Goal: Information Seeking & Learning: Learn about a topic

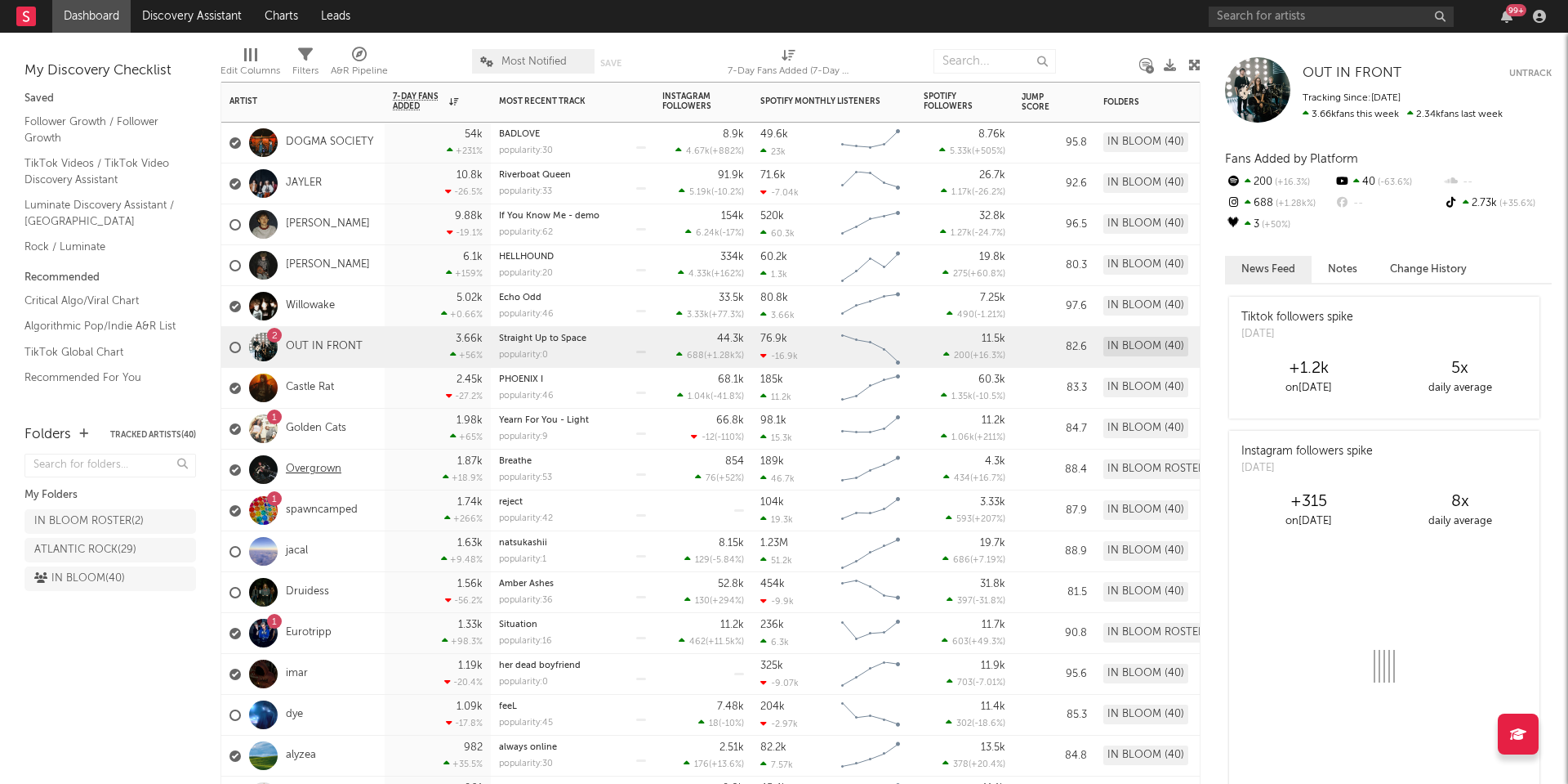
click at [313, 473] on link "Overgrown" at bounding box center [313, 470] width 56 height 14
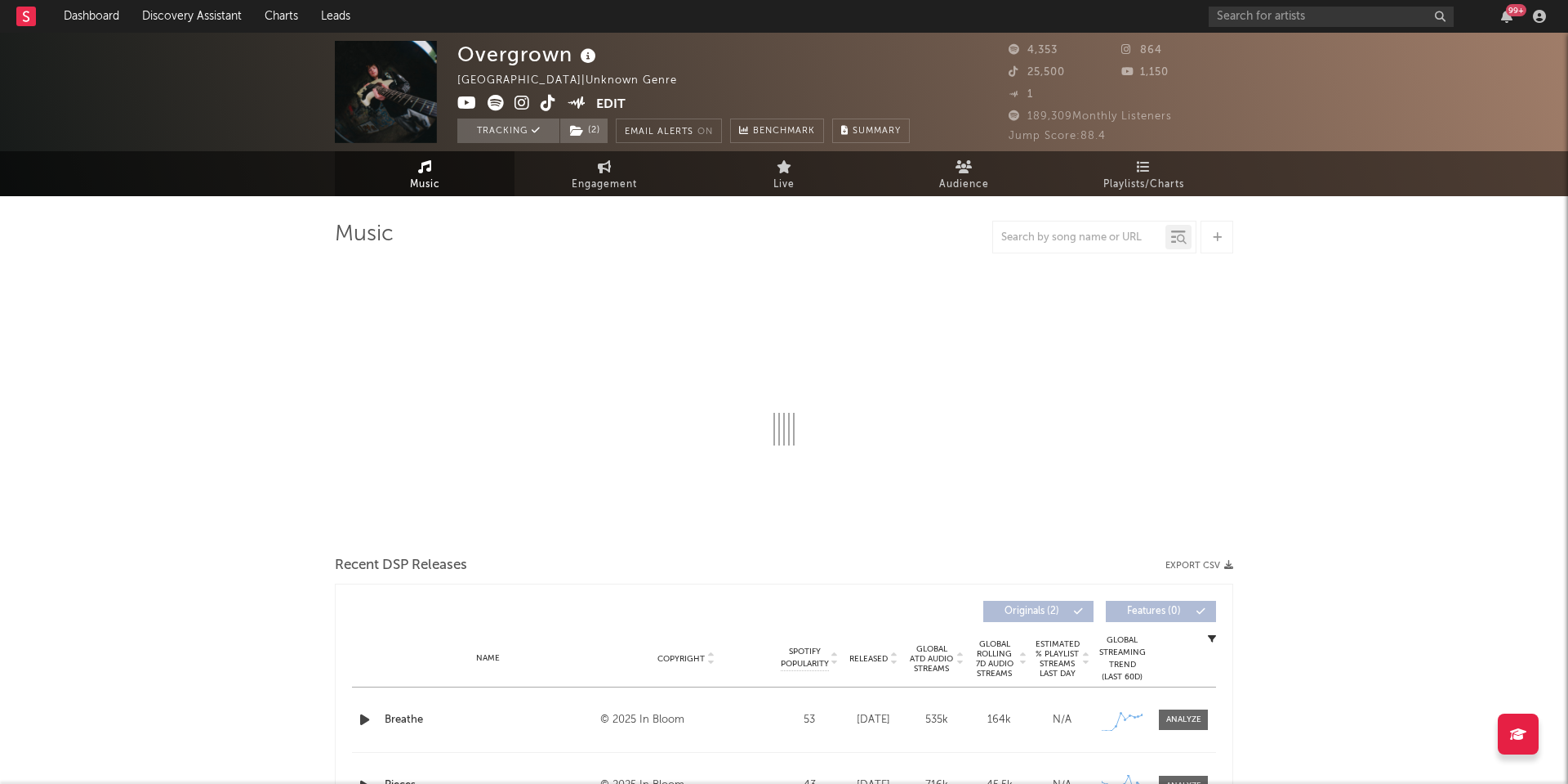
select select "1w"
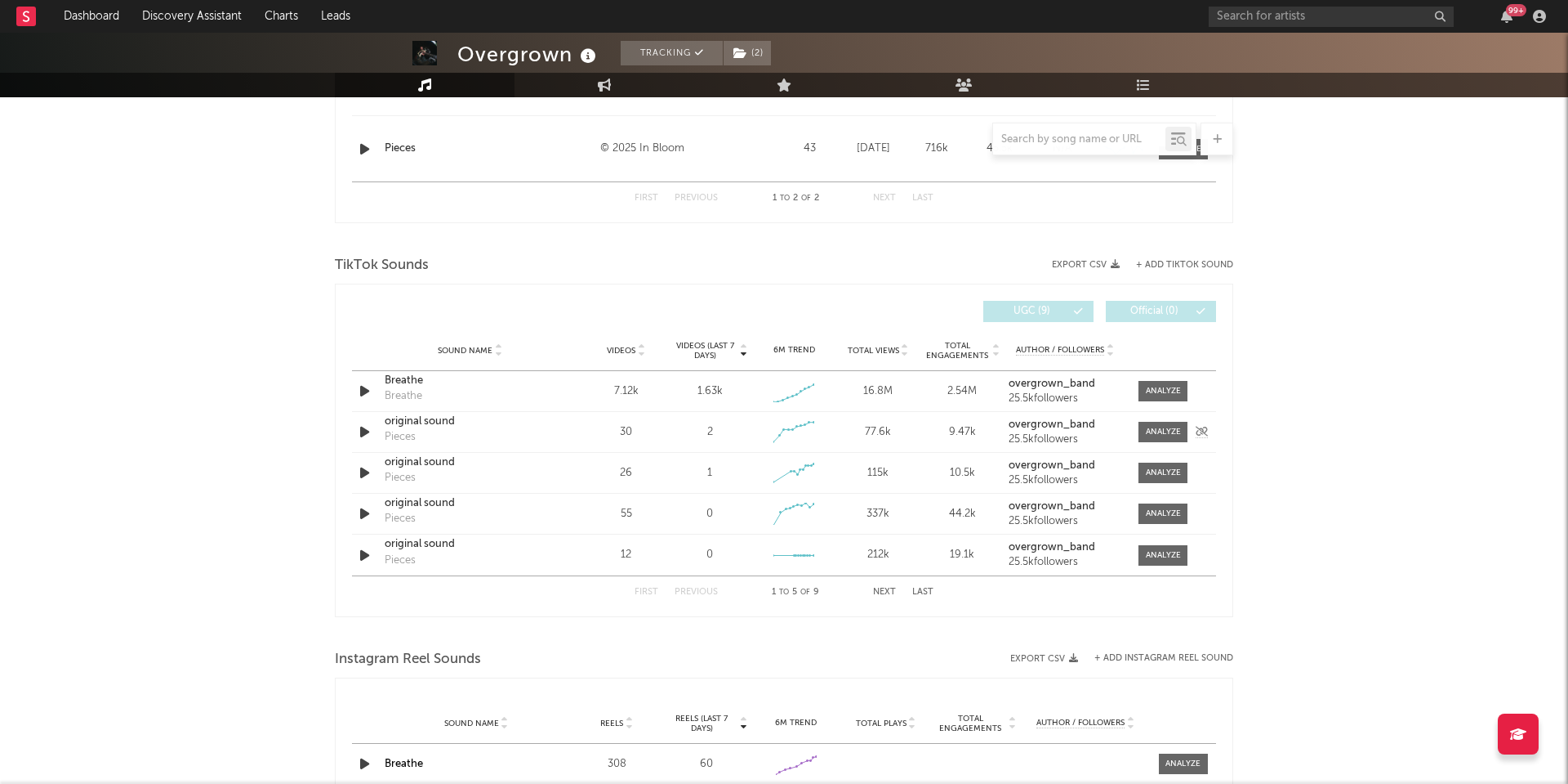
scroll to position [769, 0]
click at [1162, 392] on div at bounding box center [1164, 388] width 35 height 12
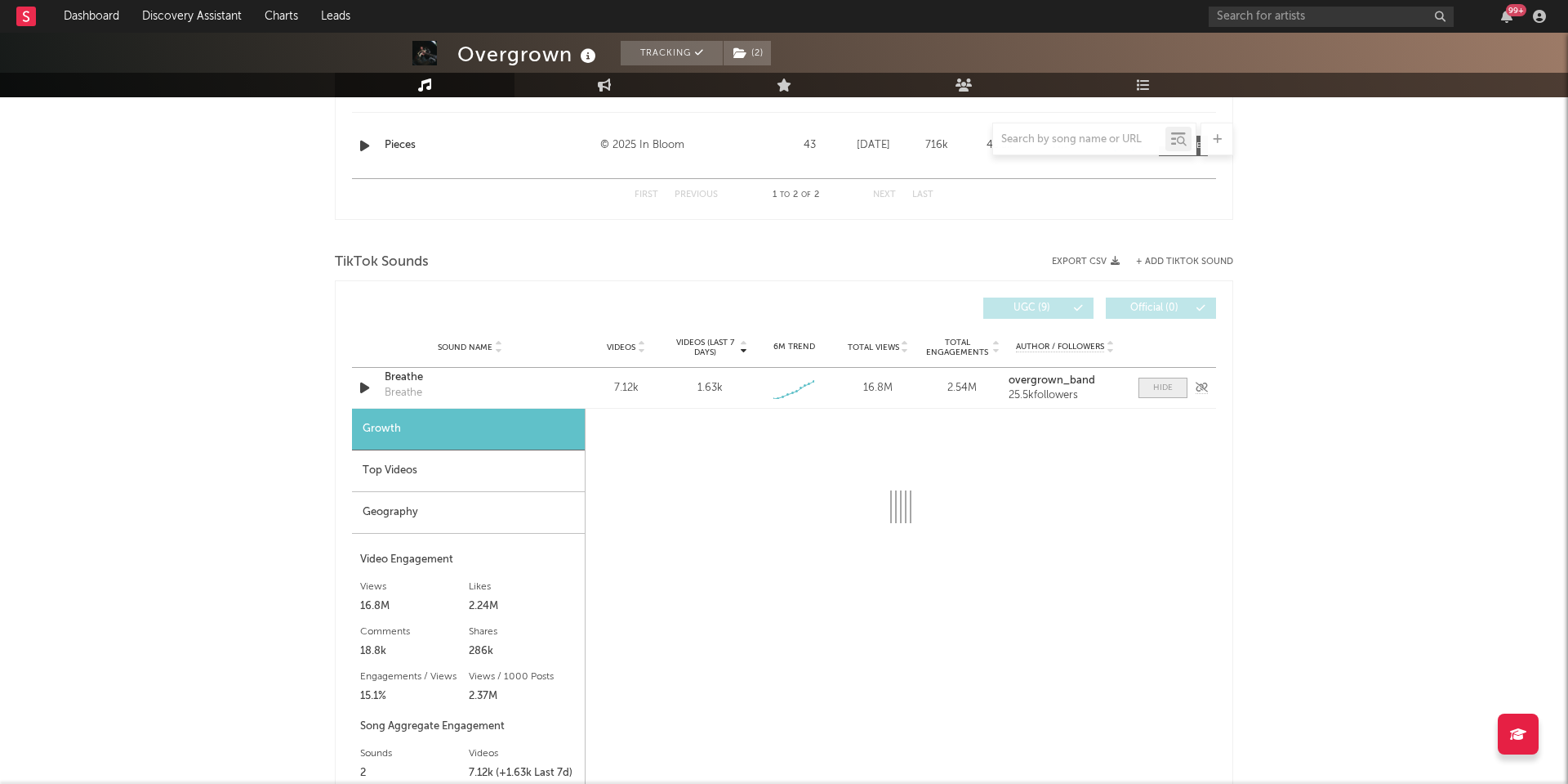
select select "1w"
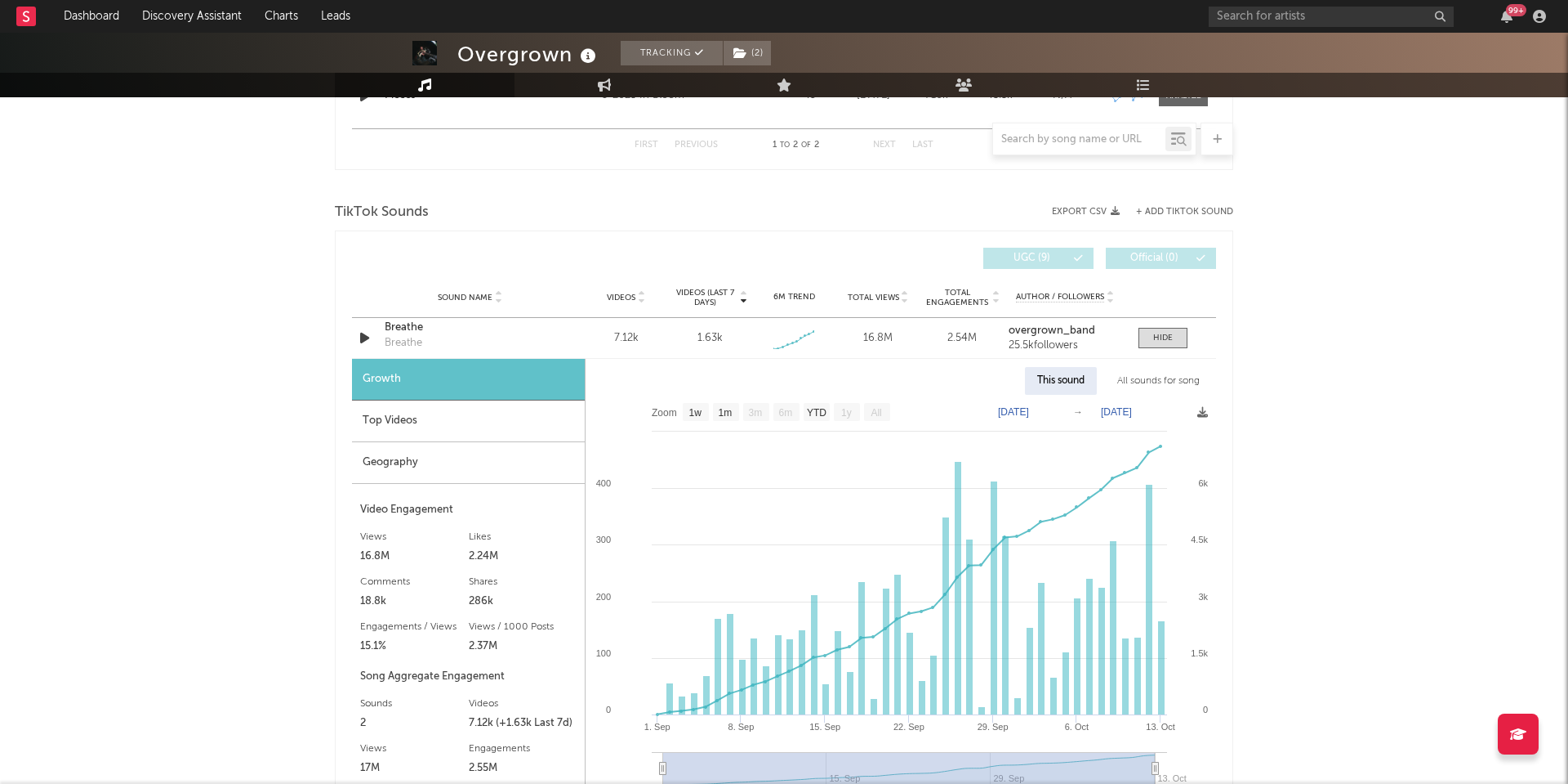
scroll to position [838, 0]
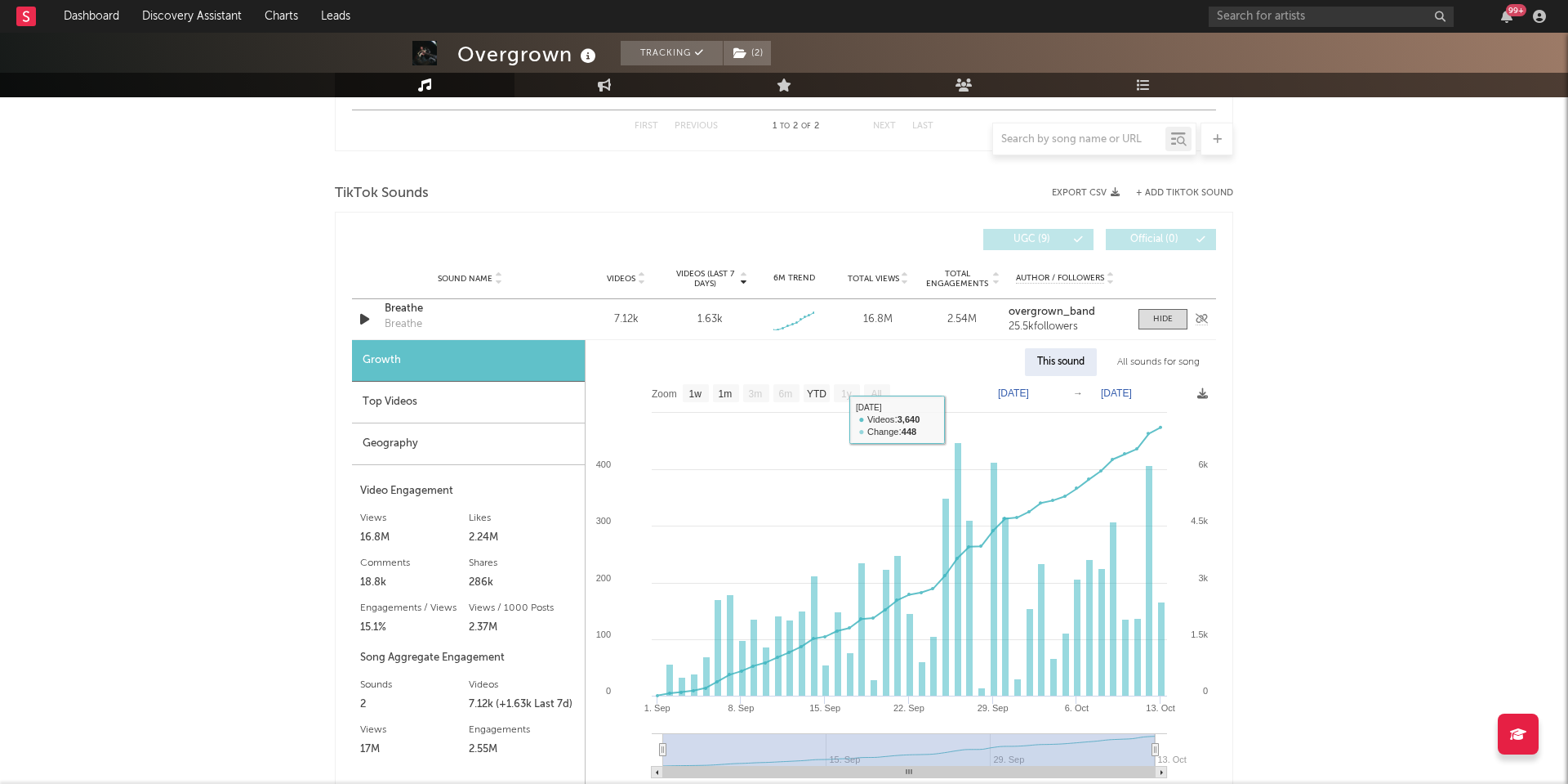
click at [417, 311] on div "Breathe" at bounding box center [470, 309] width 170 height 16
click at [1217, 8] on input "text" at bounding box center [1331, 16] width 245 height 20
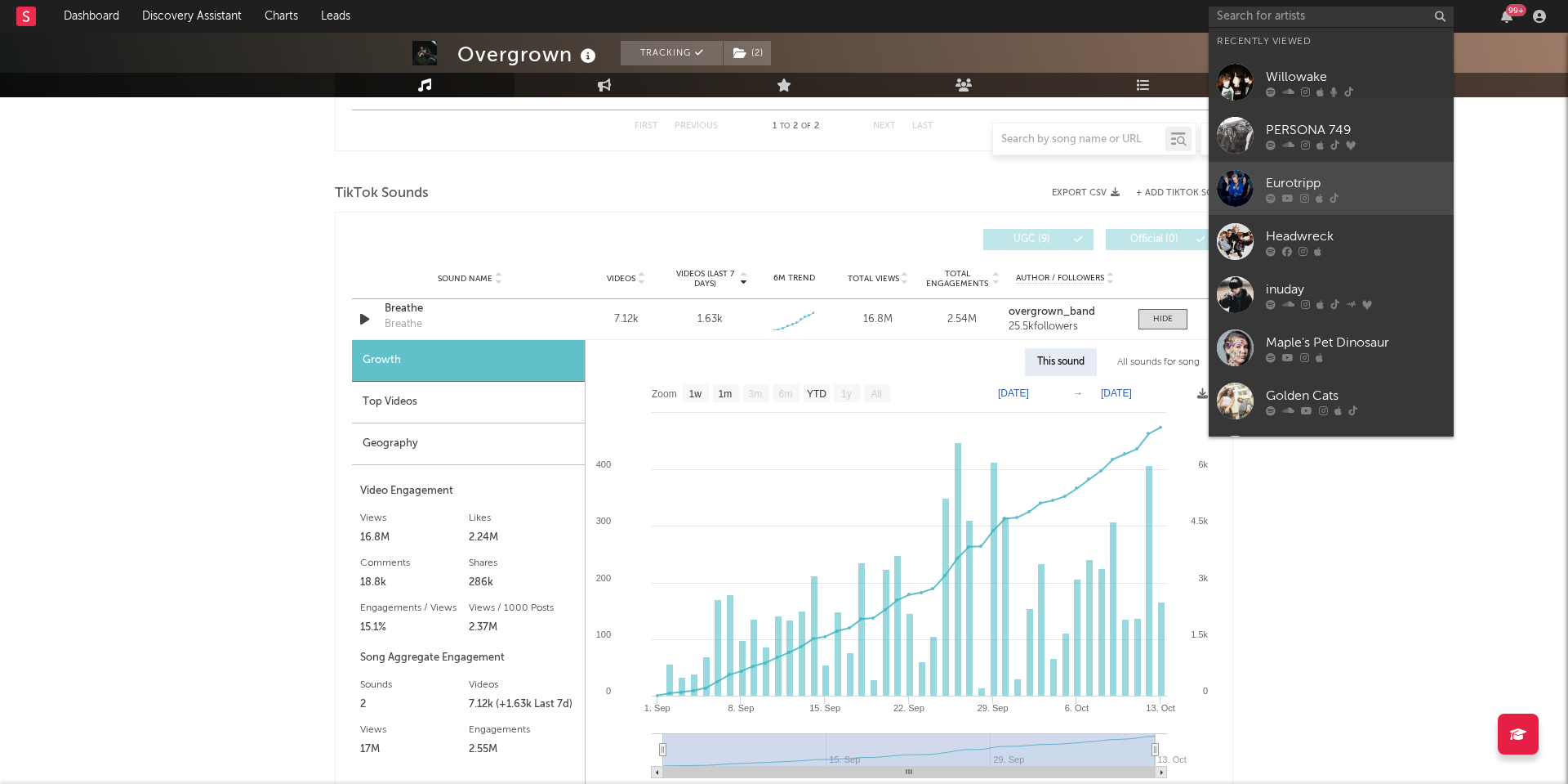
click at [1328, 193] on div at bounding box center [1356, 197] width 180 height 10
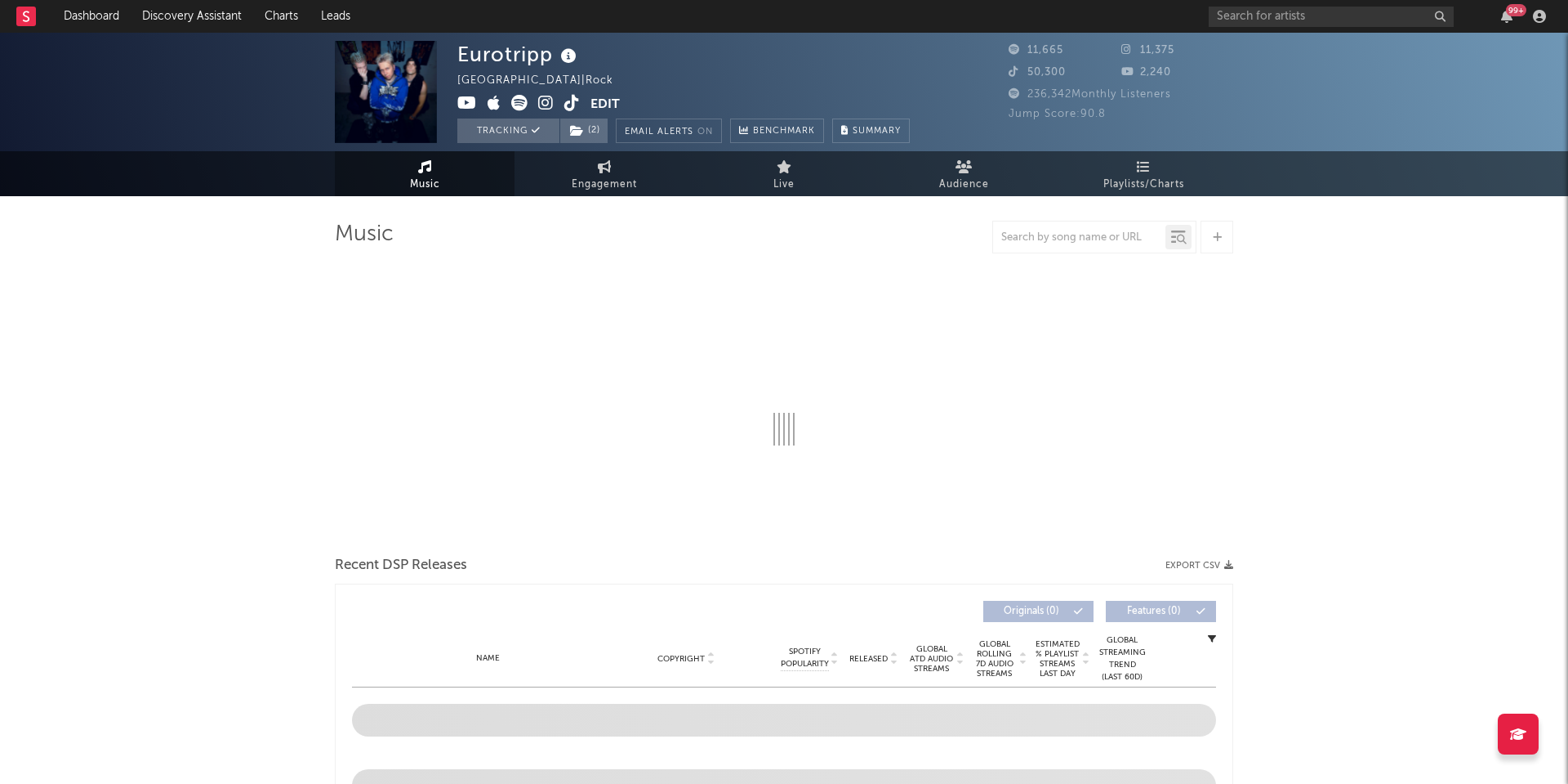
select select "1w"
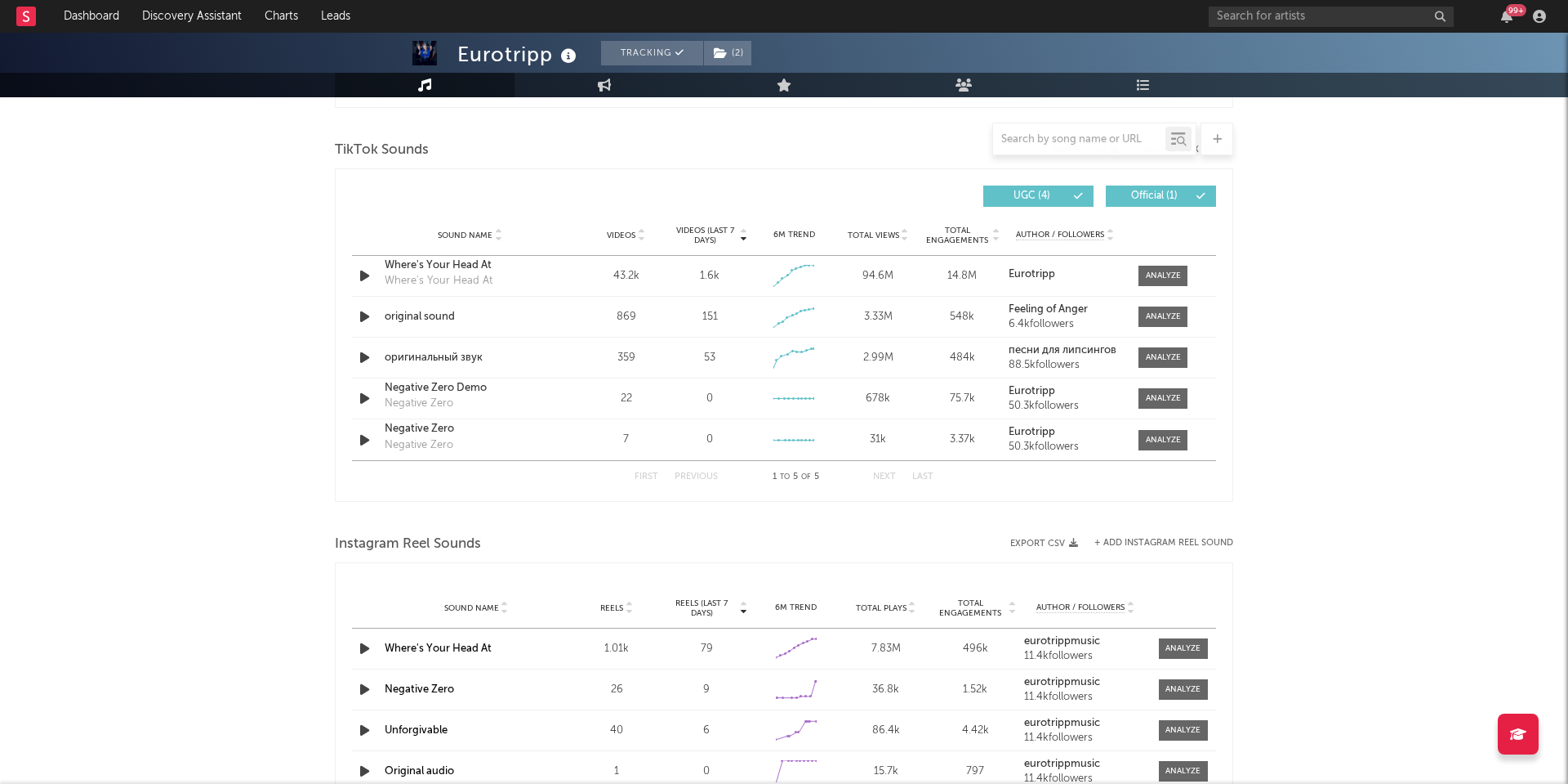
scroll to position [1078, 0]
click at [1154, 276] on div at bounding box center [1164, 275] width 35 height 12
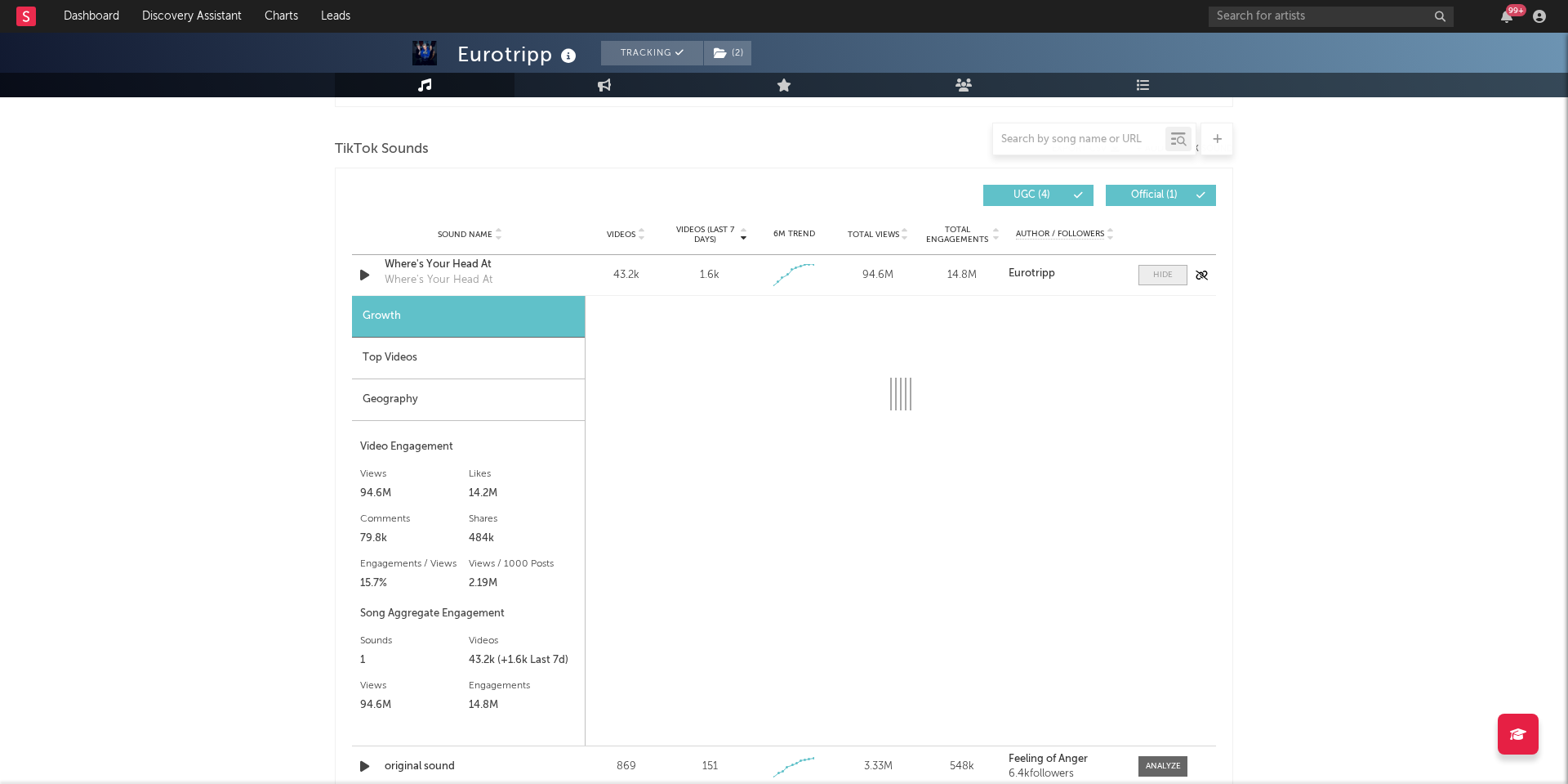
select select "1w"
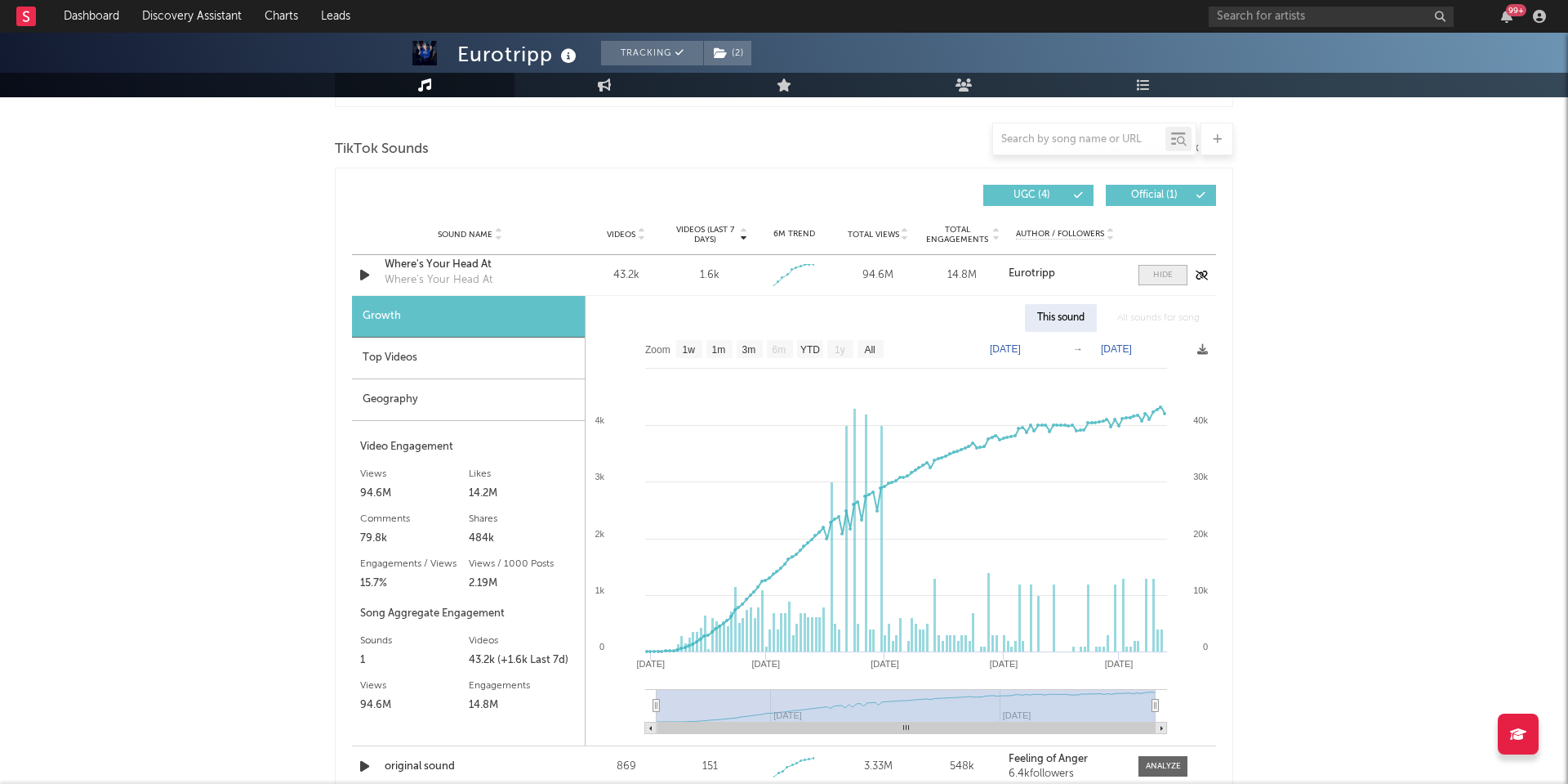
click at [1154, 276] on div at bounding box center [1163, 275] width 20 height 12
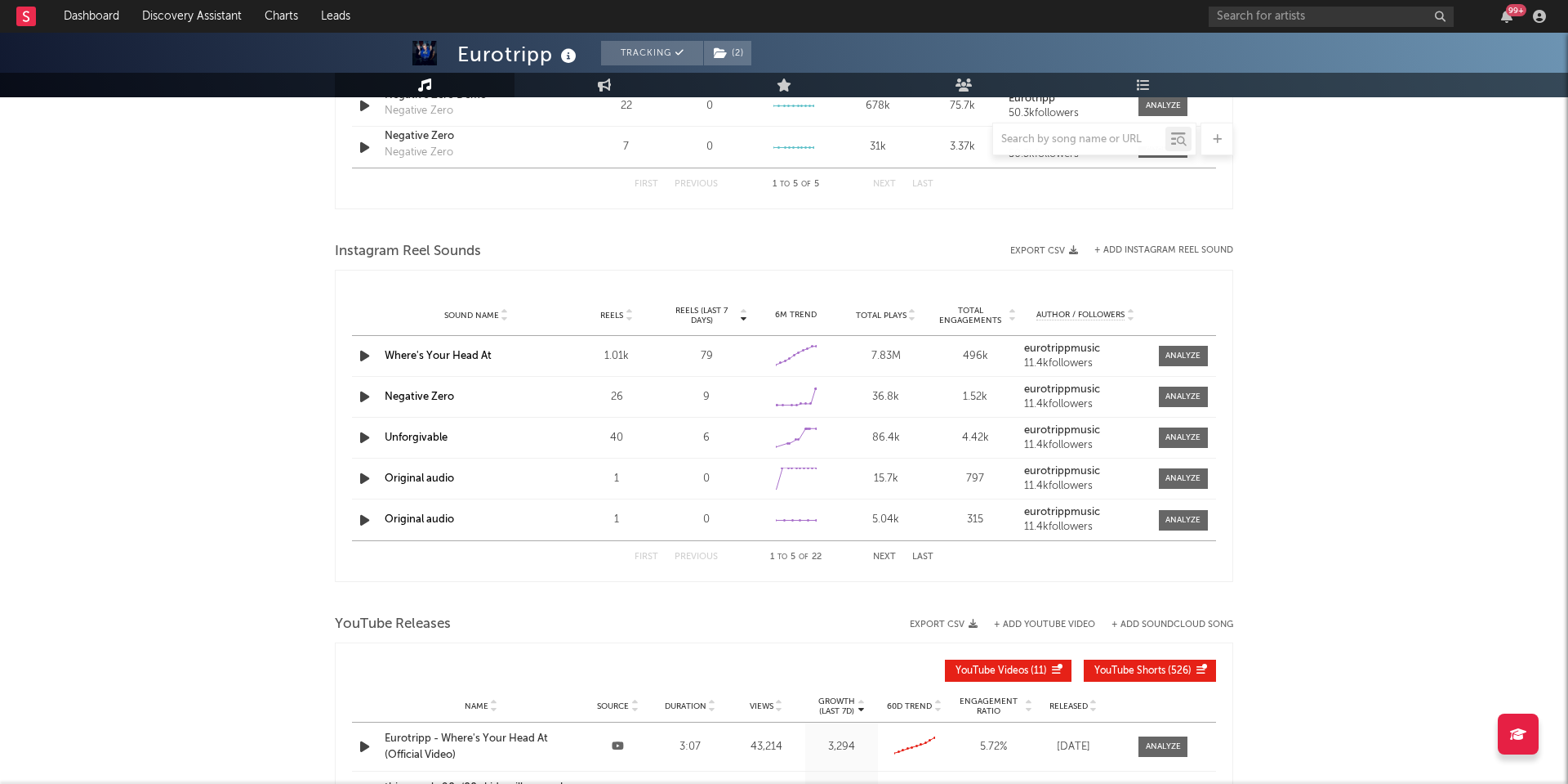
scroll to position [1402, 0]
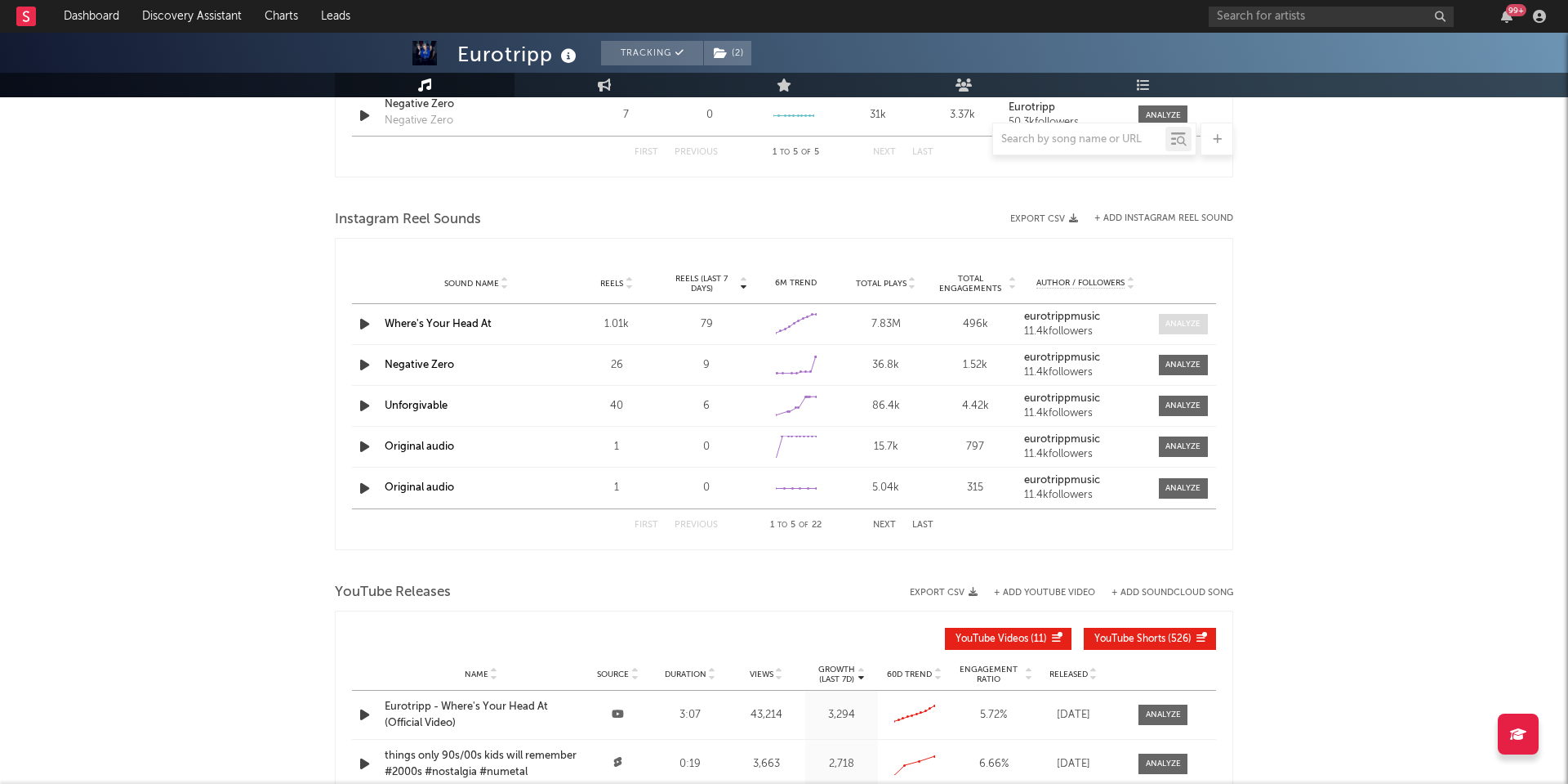
click at [1190, 323] on div at bounding box center [1184, 324] width 35 height 12
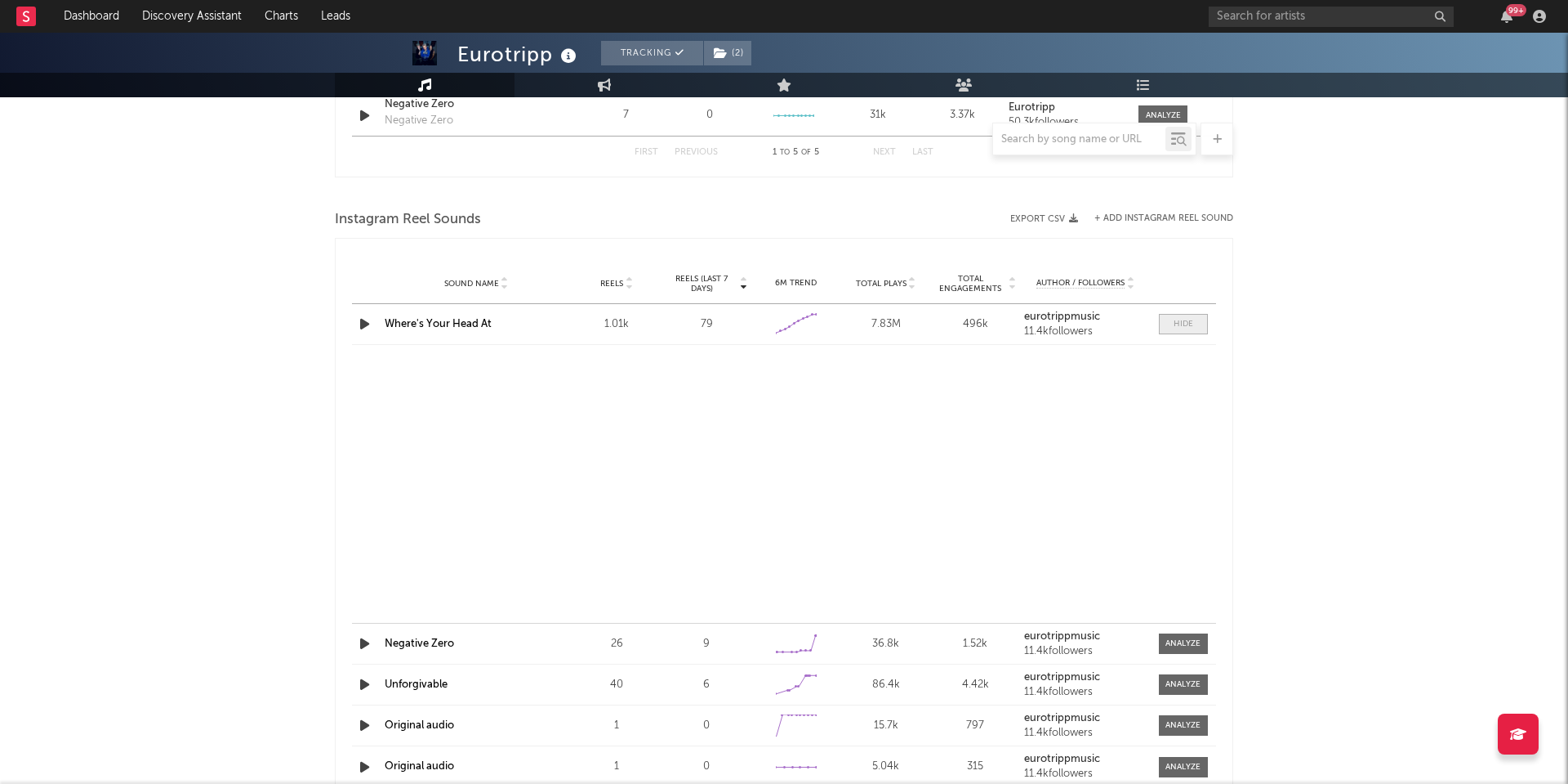
select select "1w"
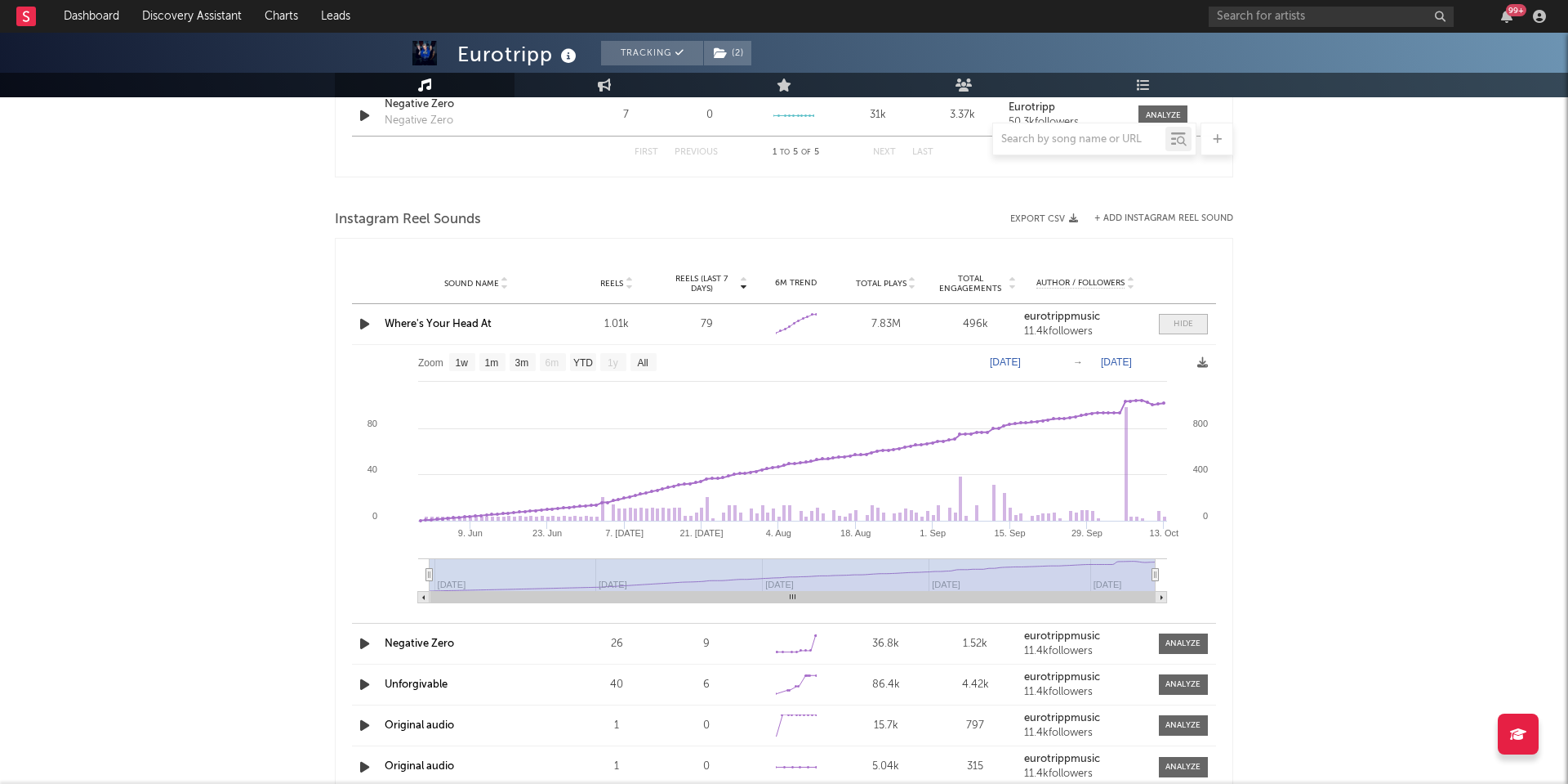
click at [1190, 323] on div at bounding box center [1184, 324] width 20 height 12
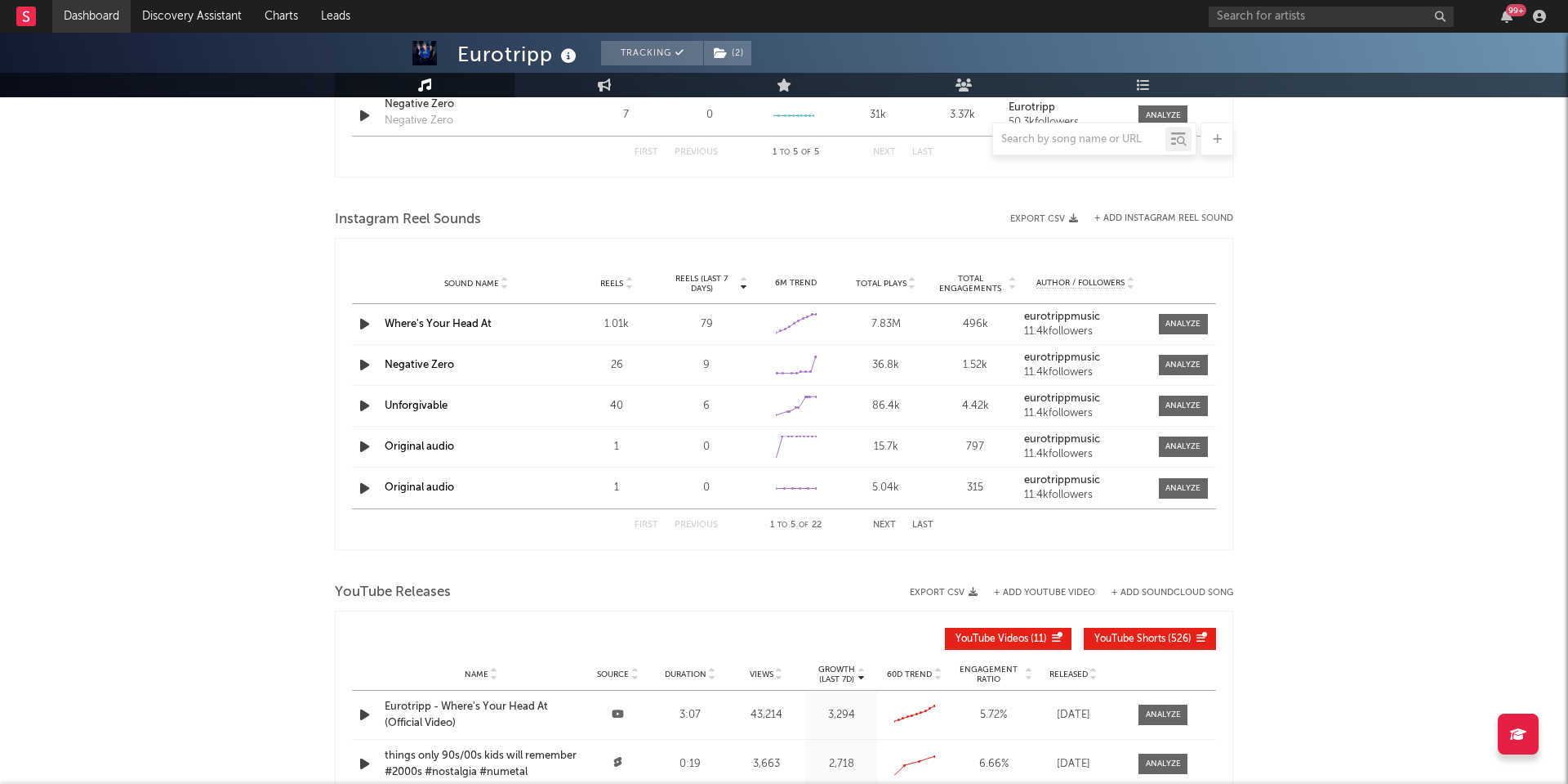
click at [96, 27] on link "Dashboard" at bounding box center [91, 16] width 78 height 33
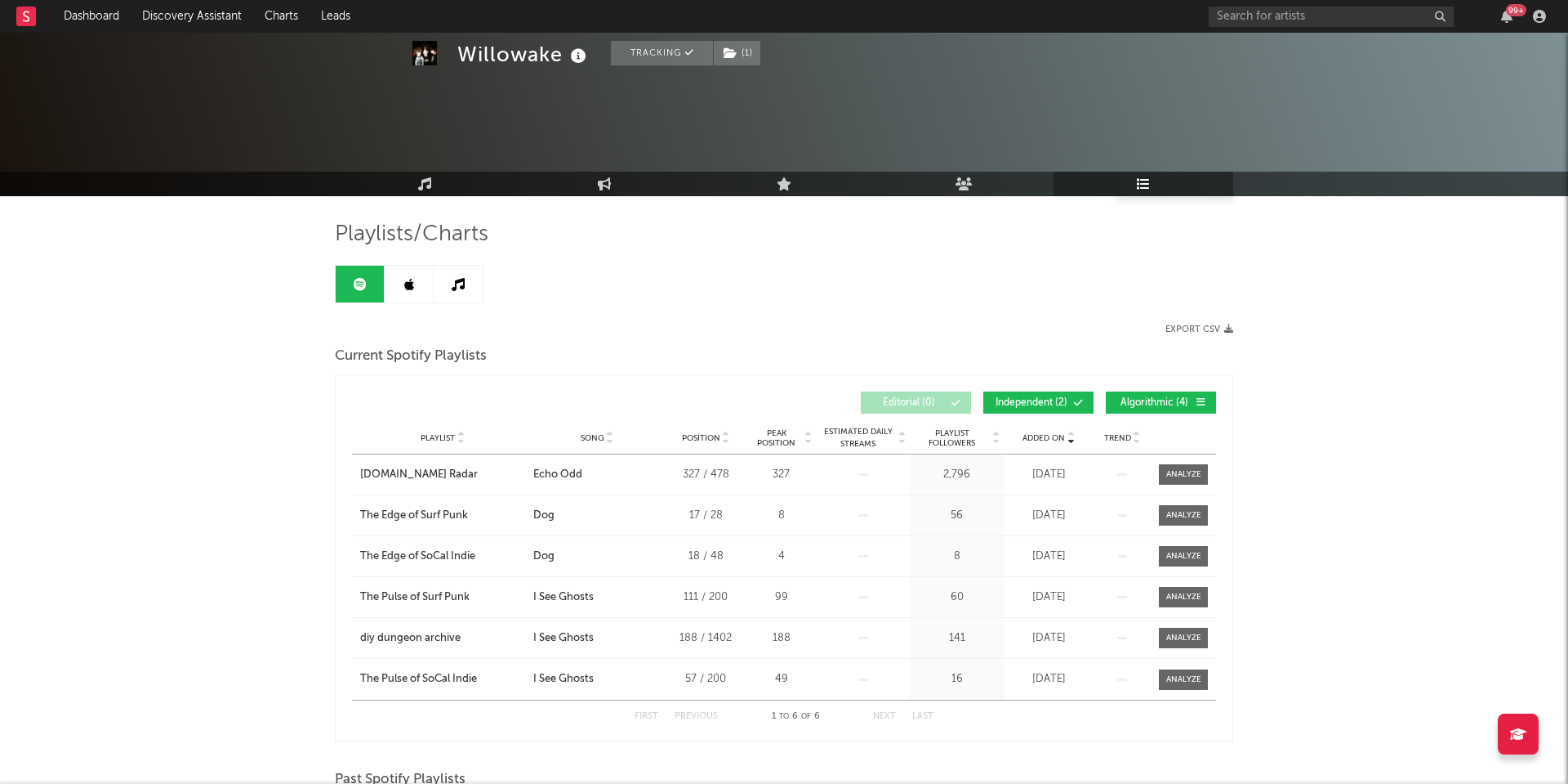
scroll to position [577, 0]
